Goal: Transaction & Acquisition: Obtain resource

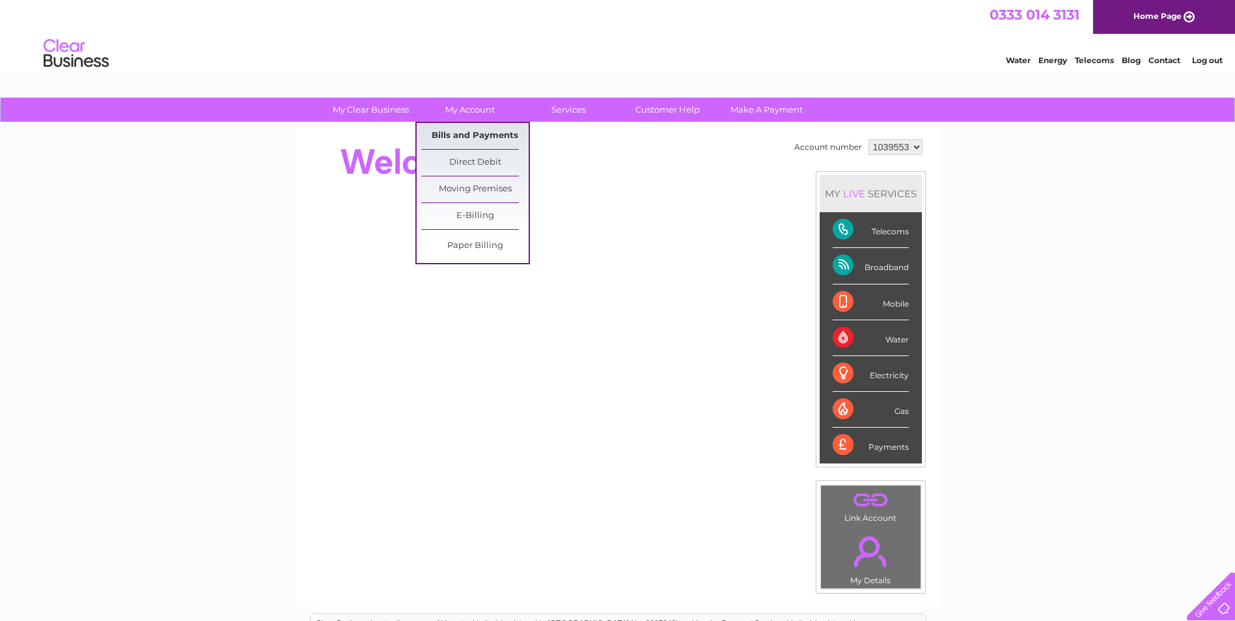
click at [463, 130] on link "Bills and Payments" at bounding box center [474, 136] width 107 height 26
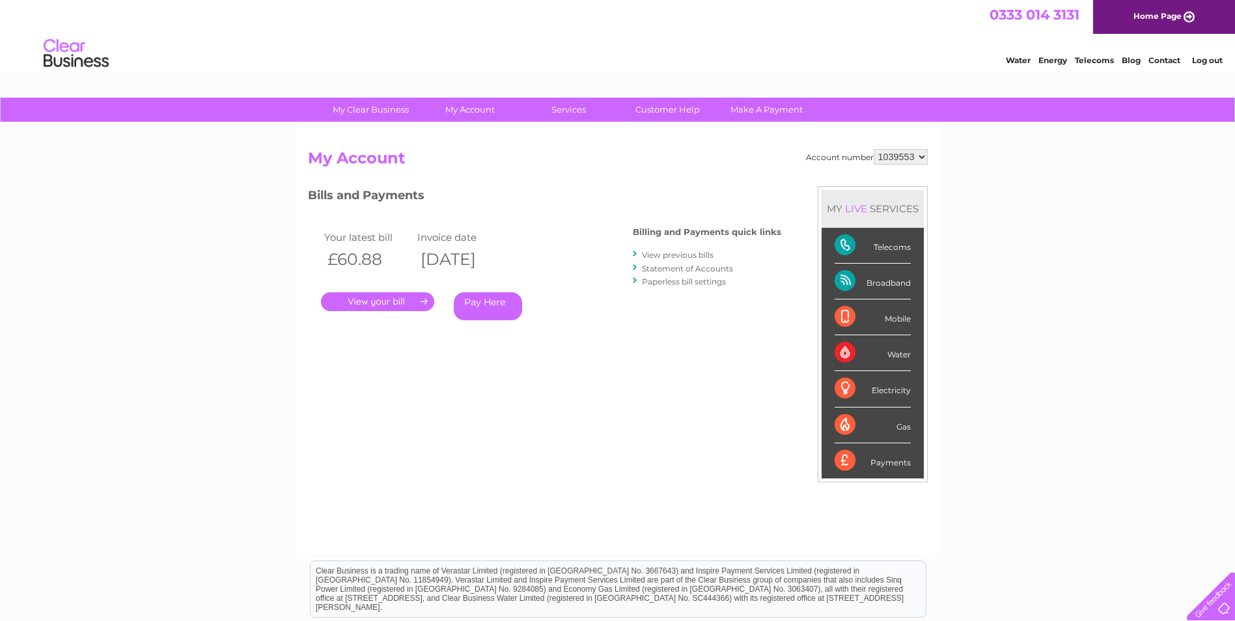
click at [381, 307] on link "." at bounding box center [377, 301] width 113 height 19
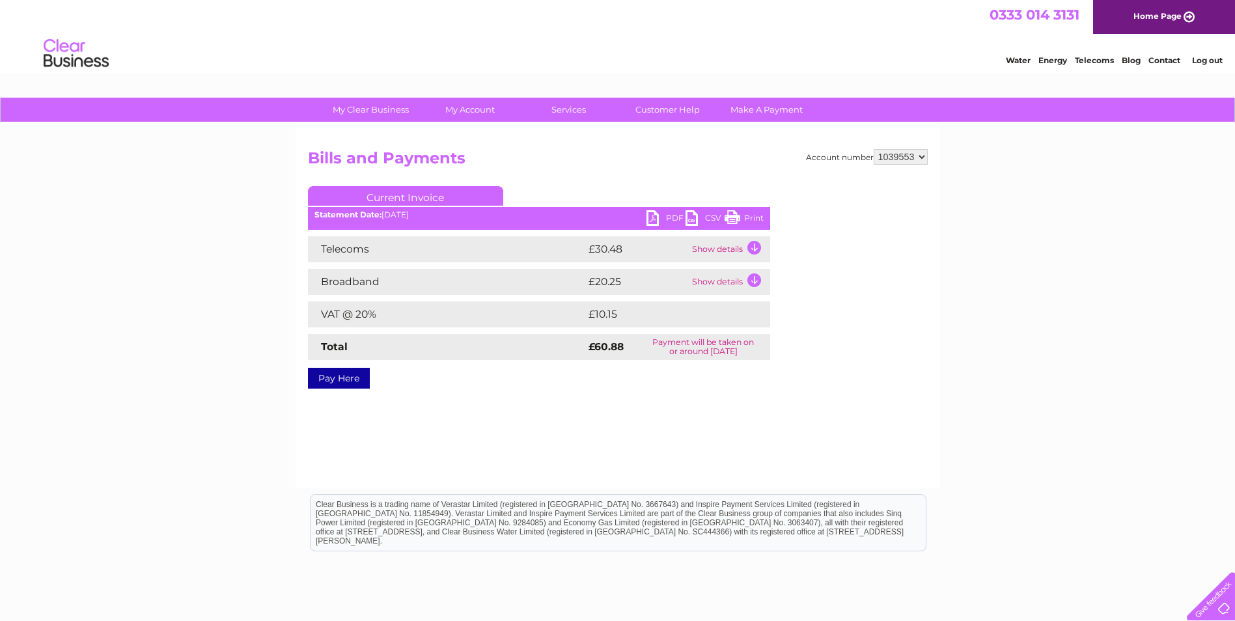
click at [673, 212] on link "PDF" at bounding box center [665, 219] width 39 height 19
click at [1214, 61] on link "Log out" at bounding box center [1207, 60] width 31 height 10
